Goal: Find specific page/section: Find specific page/section

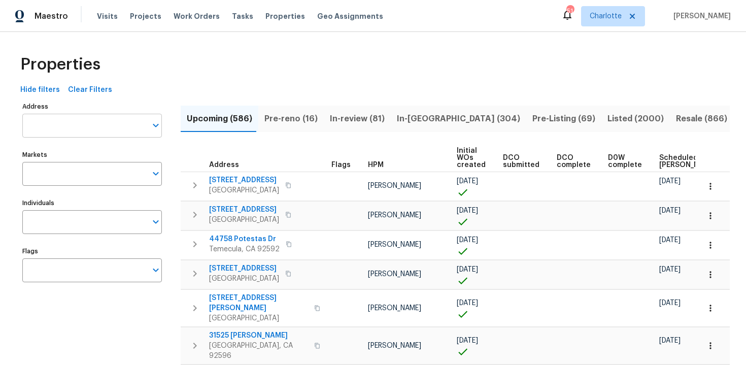
click at [93, 131] on input "Address" at bounding box center [84, 126] width 124 height 24
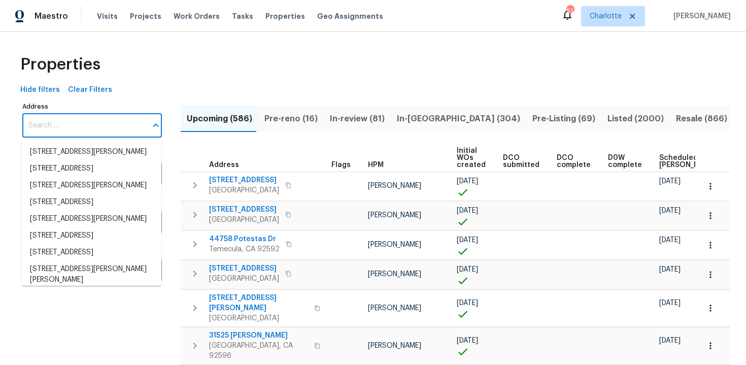
paste input "[STREET_ADDRESS]"
type input "[STREET_ADDRESS]"
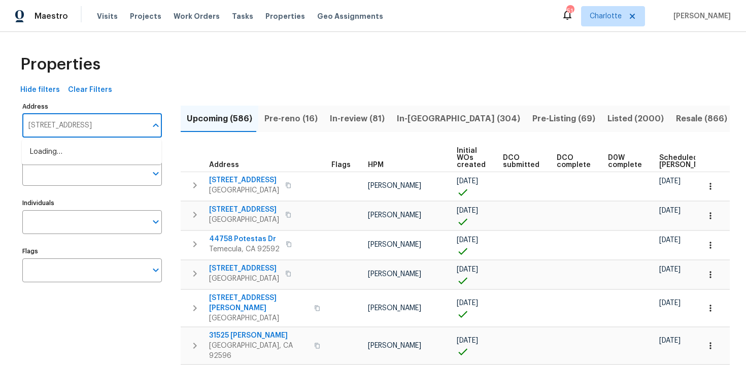
scroll to position [0, 7]
click at [93, 150] on li "[STREET_ADDRESS]" at bounding box center [92, 152] width 140 height 17
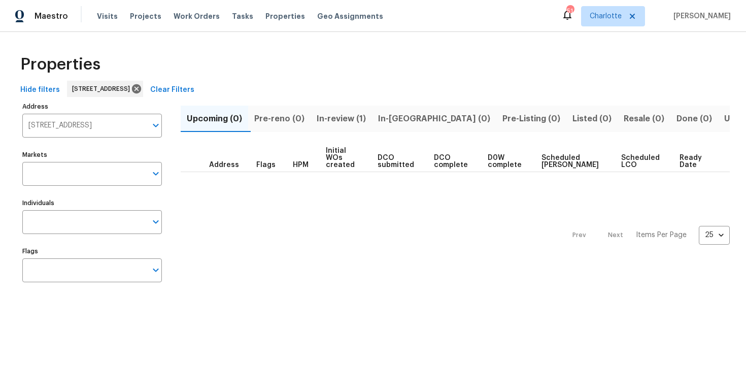
click at [104, 275] on input "Flags" at bounding box center [84, 270] width 124 height 24
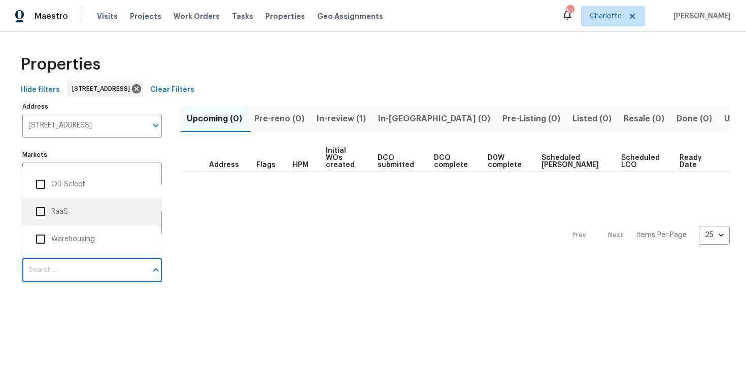
click at [86, 211] on li "RaaS" at bounding box center [91, 211] width 123 height 21
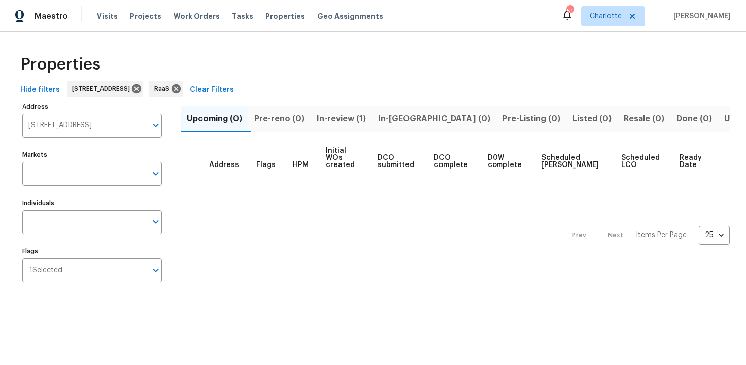
click at [344, 119] on span "In-review (1)" at bounding box center [341, 119] width 49 height 14
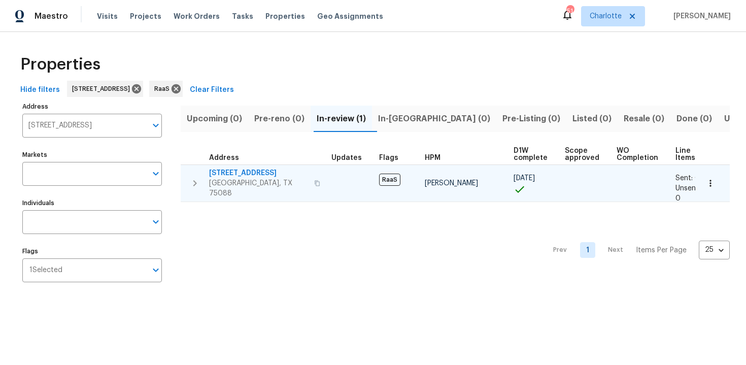
click at [315, 174] on div "[STREET_ADDRESS][PERSON_NAME]" at bounding box center [266, 183] width 114 height 30
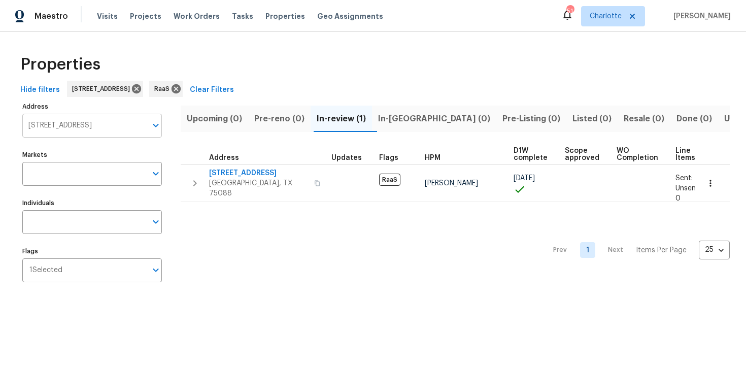
click at [84, 124] on input "[STREET_ADDRESS]" at bounding box center [84, 126] width 124 height 24
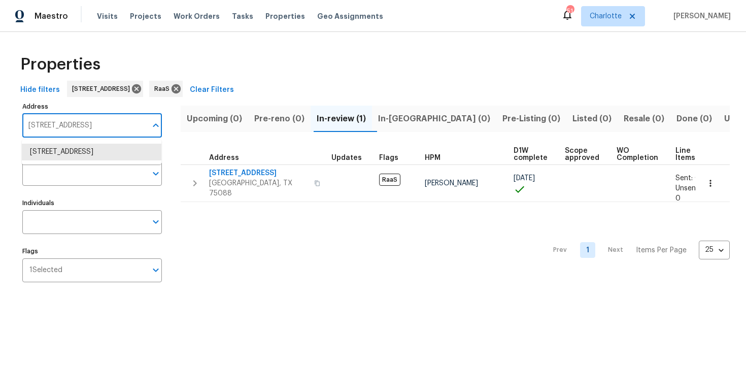
paste input "[STREET_ADDRESS]"
type input "[STREET_ADDRESS]"
click at [84, 152] on li "[STREET_ADDRESS]" at bounding box center [92, 152] width 140 height 17
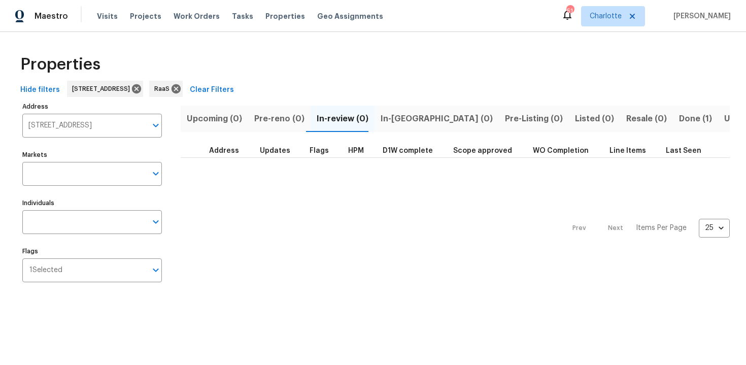
click at [679, 114] on span "Done (1)" at bounding box center [695, 119] width 33 height 14
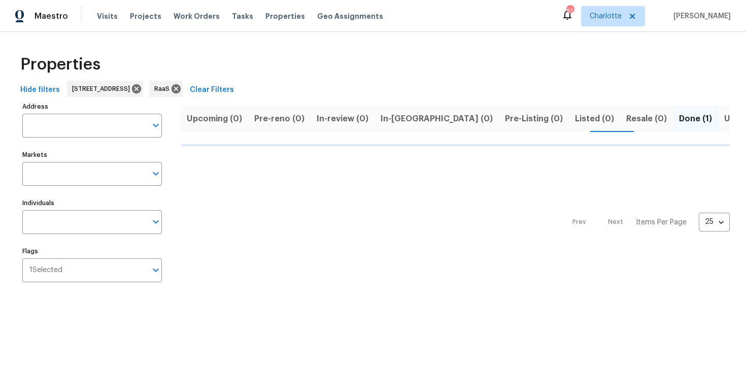
type input "[STREET_ADDRESS]"
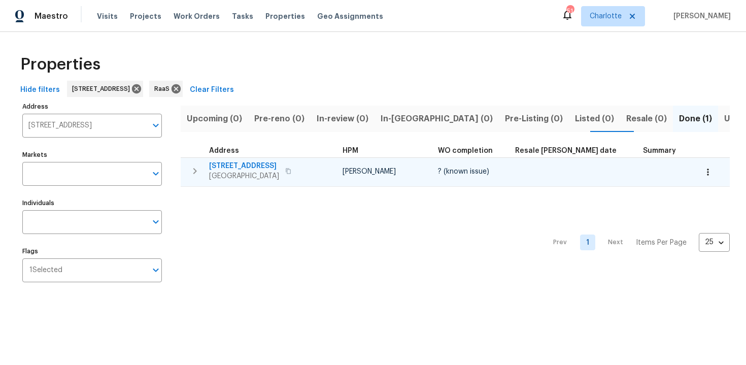
click at [322, 167] on div "[STREET_ADDRESS]" at bounding box center [266, 171] width 114 height 20
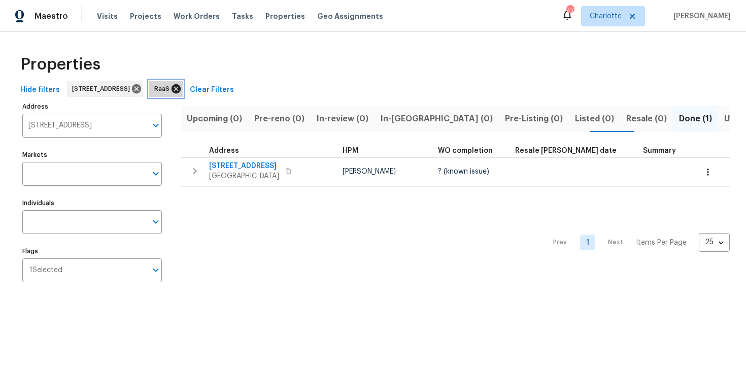
click at [181, 86] on icon at bounding box center [176, 88] width 9 height 9
click at [142, 90] on icon at bounding box center [136, 88] width 11 height 11
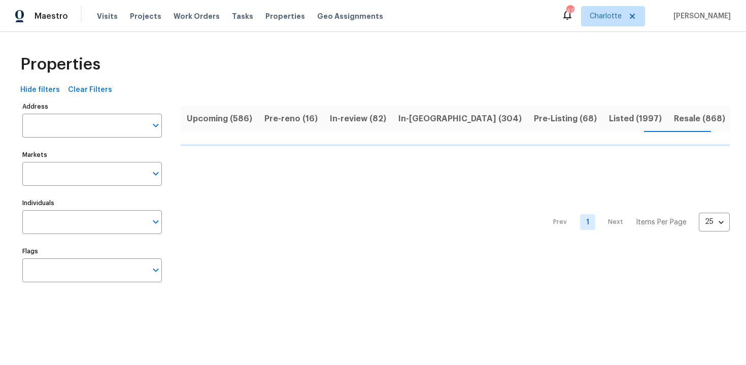
click at [213, 122] on span "Upcoming (586)" at bounding box center [220, 119] width 66 height 14
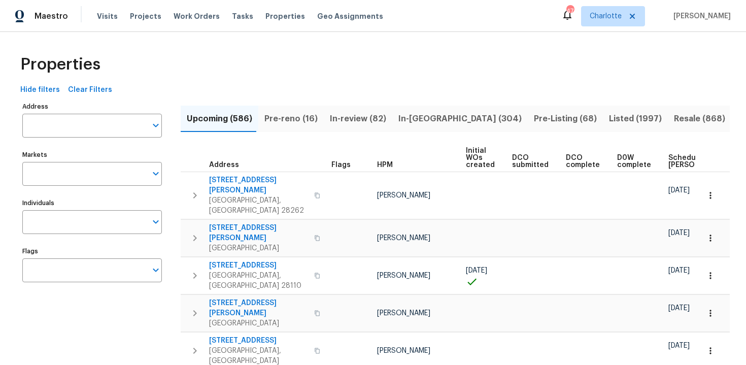
scroll to position [0, 107]
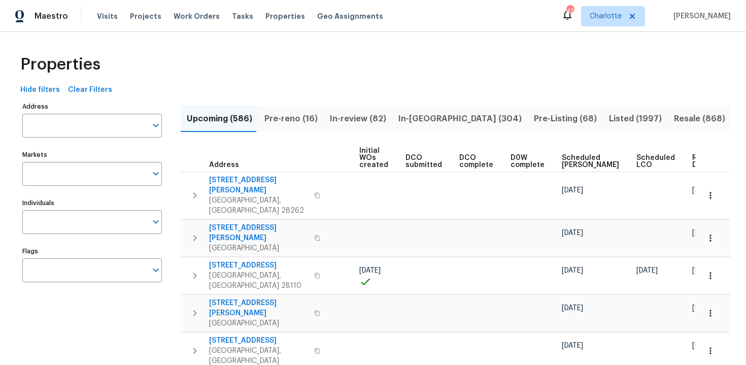
click at [693, 161] on span "Ready Date" at bounding box center [704, 161] width 22 height 14
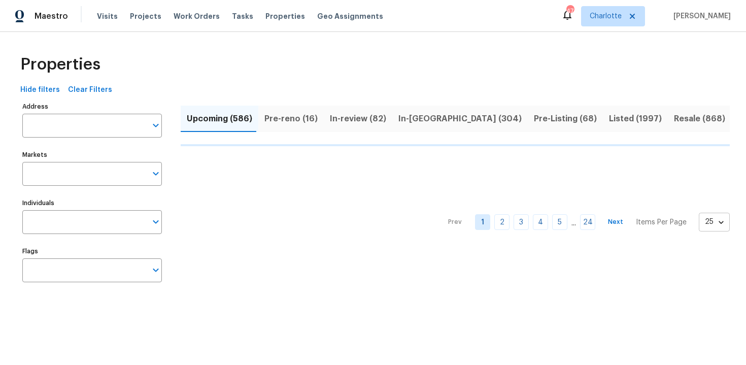
click at [718, 223] on body "Maestro Visits Projects Work Orders Tasks Properties Geo Assignments 47 [PERSON…" at bounding box center [373, 154] width 746 height 309
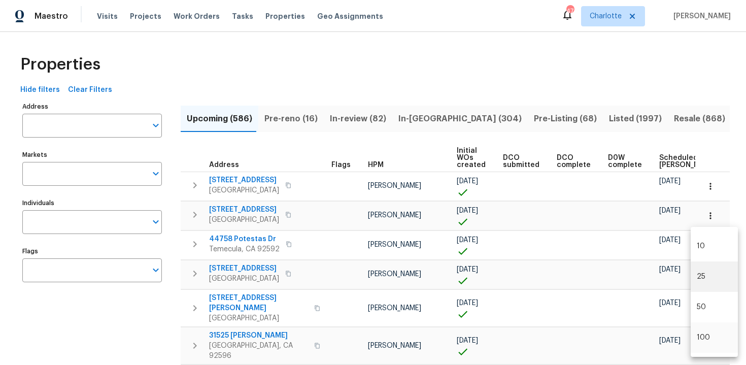
click at [708, 333] on li "100" at bounding box center [714, 337] width 47 height 30
type input "100"
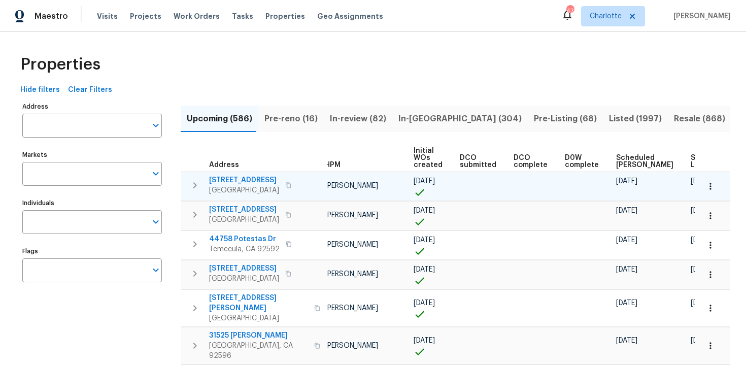
scroll to position [0, 108]
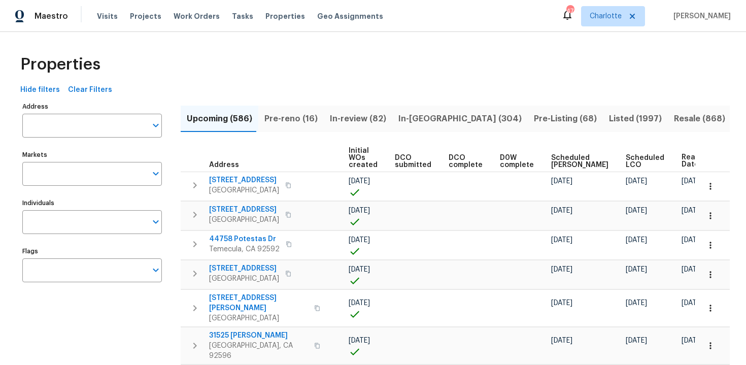
click at [478, 70] on div "Properties" at bounding box center [373, 64] width 714 height 33
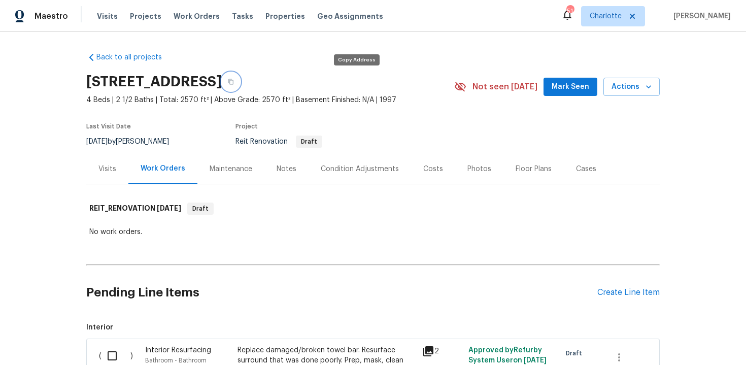
click at [234, 80] on icon "button" at bounding box center [231, 82] width 6 height 6
click at [234, 81] on icon "button" at bounding box center [231, 82] width 5 height 6
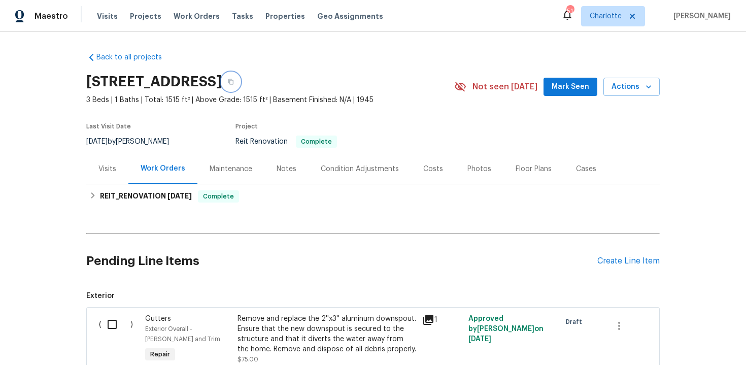
click at [234, 83] on icon "button" at bounding box center [231, 82] width 6 height 6
click at [234, 81] on icon "button" at bounding box center [231, 82] width 5 height 6
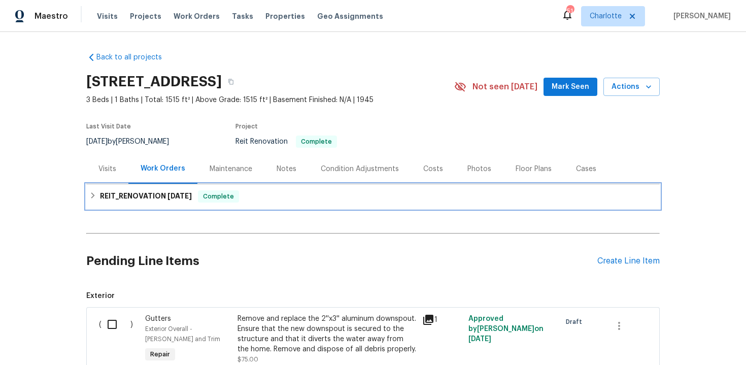
click at [343, 195] on div "REIT_RENOVATION 9/12/25 Complete" at bounding box center [373, 196] width 568 height 12
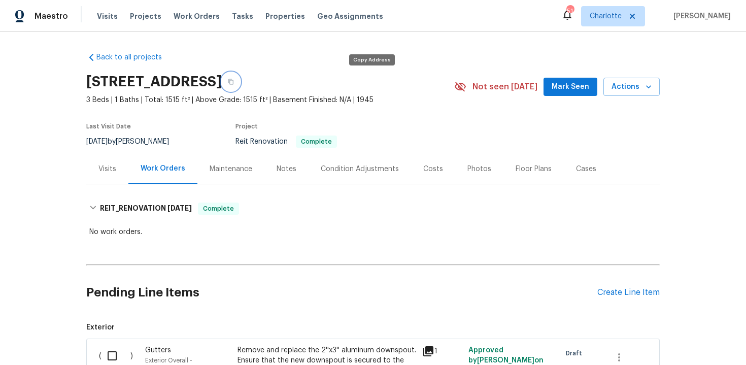
click at [234, 84] on icon "button" at bounding box center [231, 82] width 5 height 6
